Goal: Task Accomplishment & Management: Manage account settings

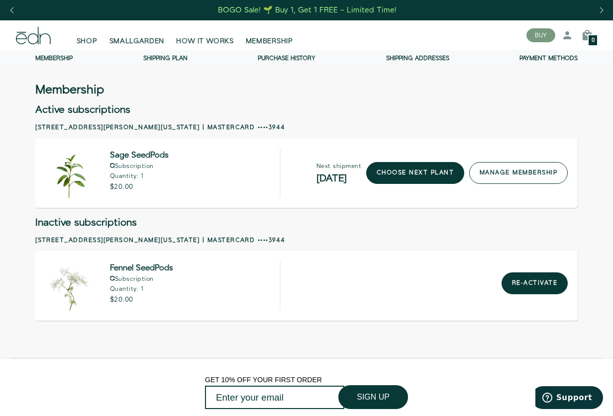
click at [497, 175] on link "manage membership" at bounding box center [518, 173] width 98 height 22
click at [501, 174] on link "manage membership" at bounding box center [518, 173] width 98 height 22
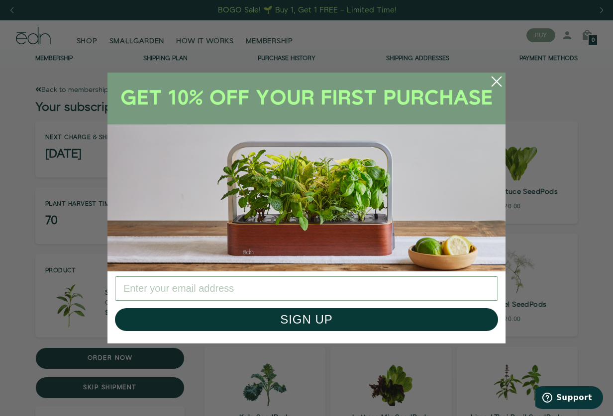
click at [492, 79] on circle "Close dialog" at bounding box center [496, 82] width 22 height 22
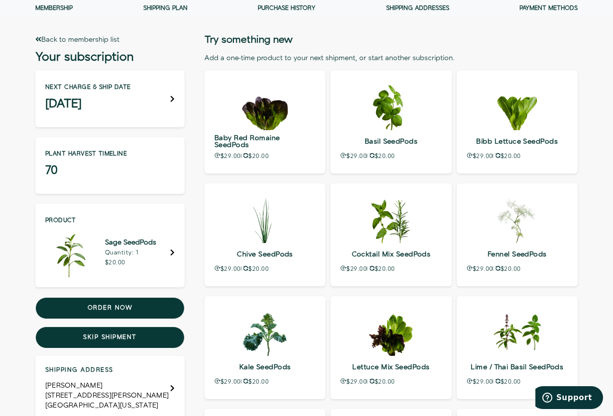
scroll to position [76, 0]
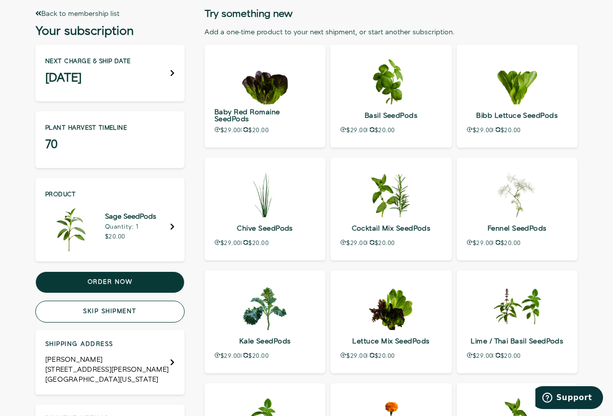
click at [103, 307] on button "Skip shipment" at bounding box center [109, 312] width 149 height 22
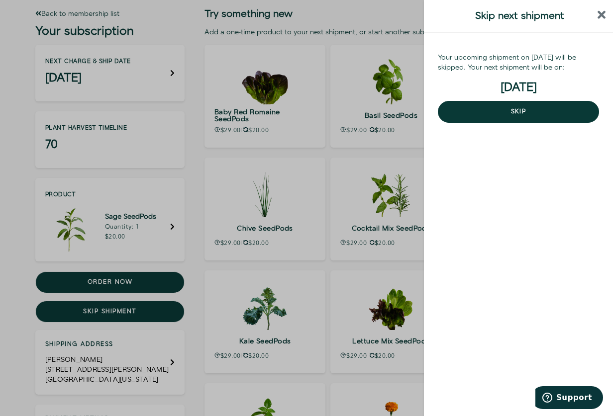
click at [597, 17] on icon "close sidebar" at bounding box center [601, 15] width 8 height 8
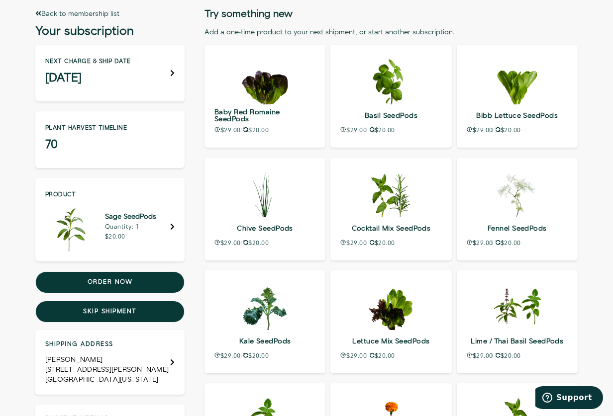
click at [110, 75] on h3 "[DATE]" at bounding box center [88, 78] width 86 height 10
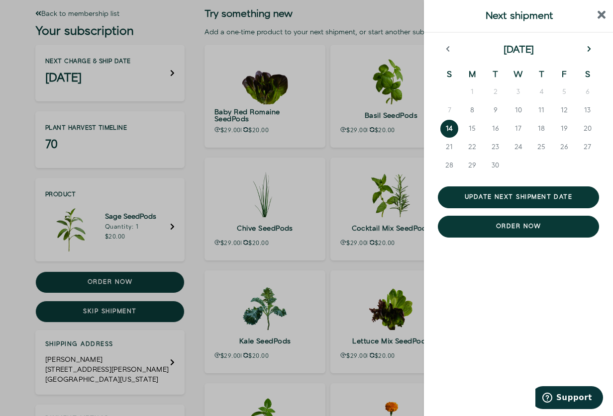
click at [588, 51] on icon "next month" at bounding box center [588, 49] width 3 height 6
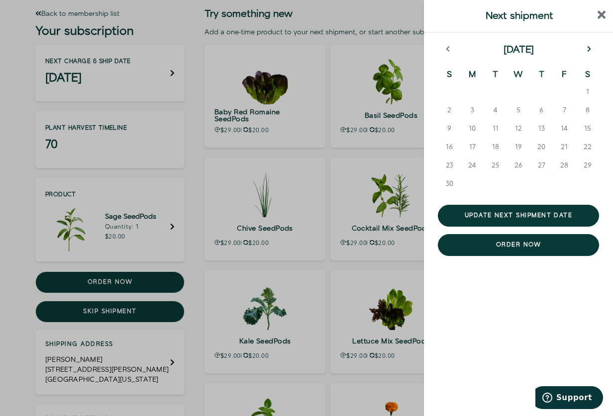
click at [588, 51] on icon "next month" at bounding box center [588, 49] width 3 height 6
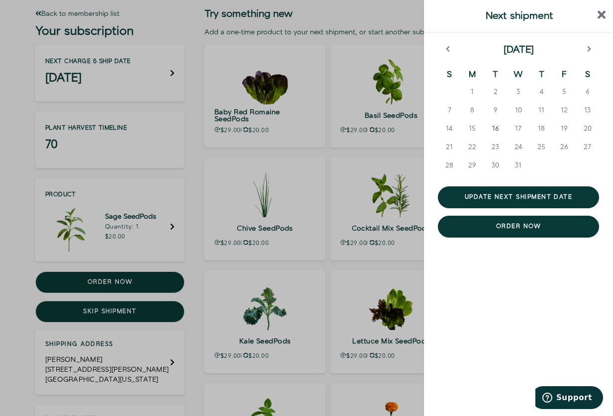
click at [494, 127] on span "16" at bounding box center [495, 129] width 7 height 10
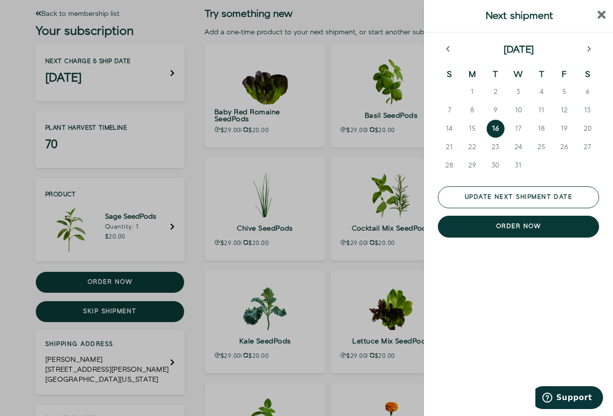
click at [542, 199] on button "Update next shipment date" at bounding box center [518, 198] width 161 height 22
